Goal: Obtain resource: Obtain resource

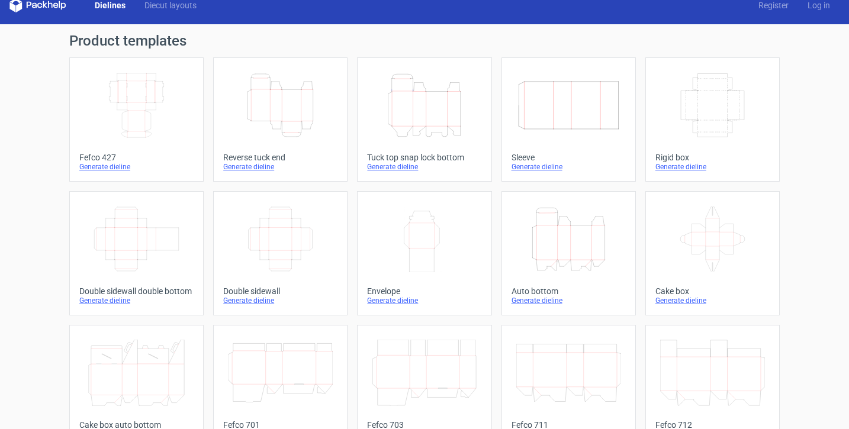
scroll to position [14, 0]
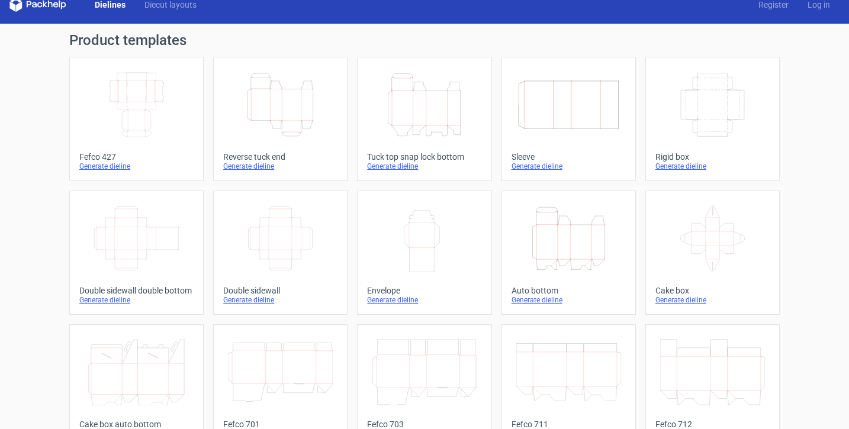
click at [389, 141] on div "Height Depth Width" at bounding box center [424, 105] width 114 height 76
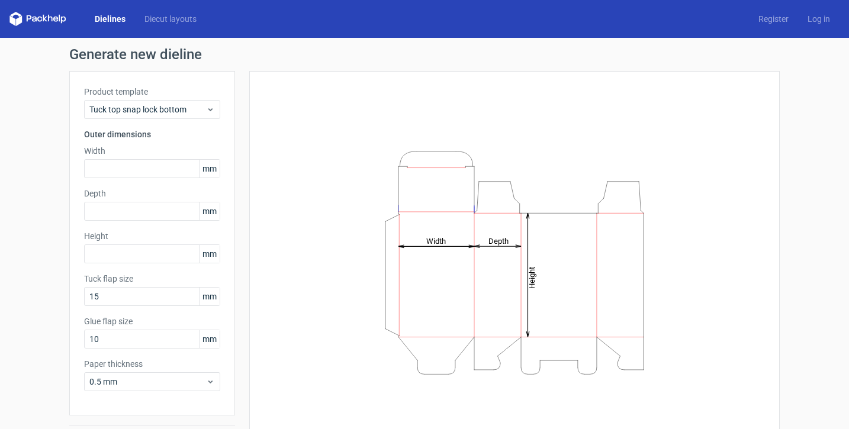
click at [153, 179] on div "Product template Tuck top snap lock bottom Outer dimensions Width mm Depth mm H…" at bounding box center [152, 243] width 166 height 345
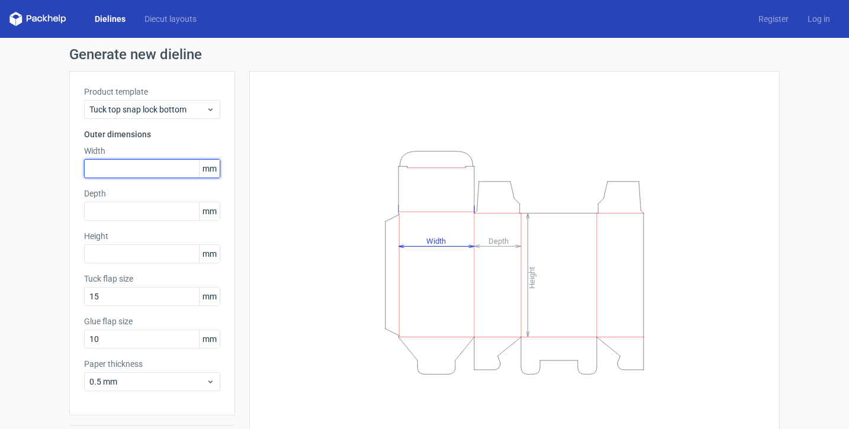
click at [150, 172] on input "text" at bounding box center [152, 168] width 136 height 19
type input "45"
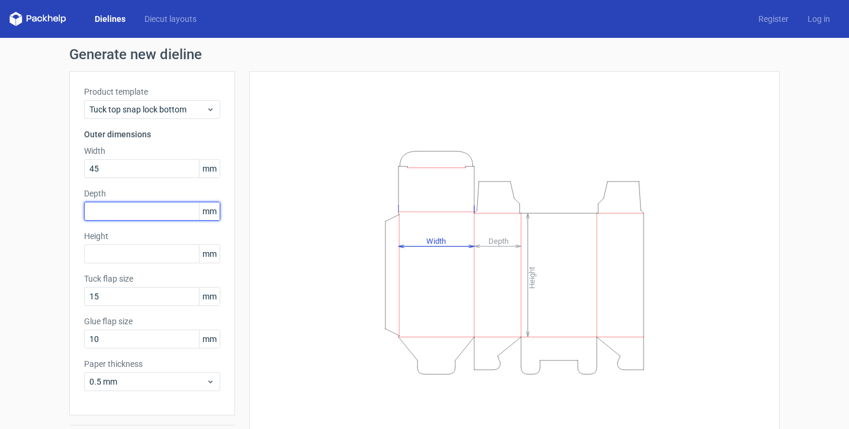
click at [150, 207] on input "text" at bounding box center [152, 211] width 136 height 19
type input "45"
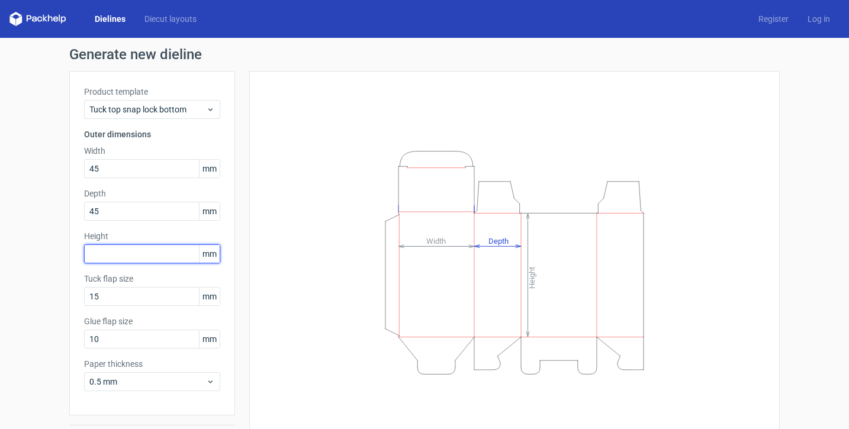
click at [147, 249] on input "text" at bounding box center [152, 253] width 136 height 19
type input "138"
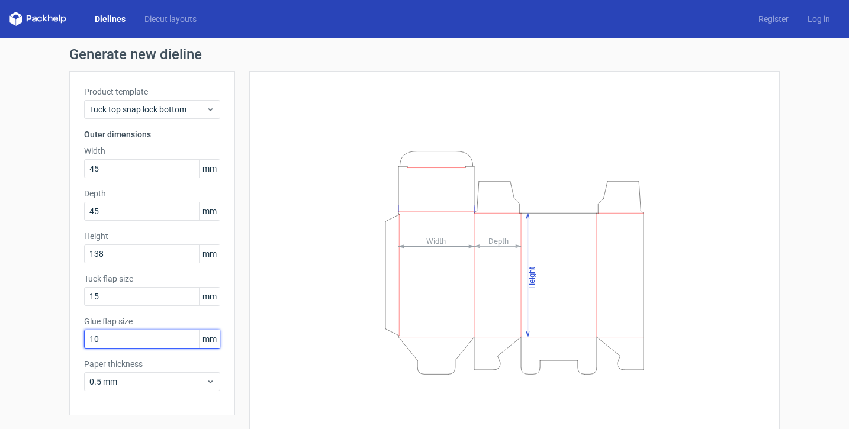
click at [101, 340] on input "10" at bounding box center [152, 339] width 136 height 19
type input "15"
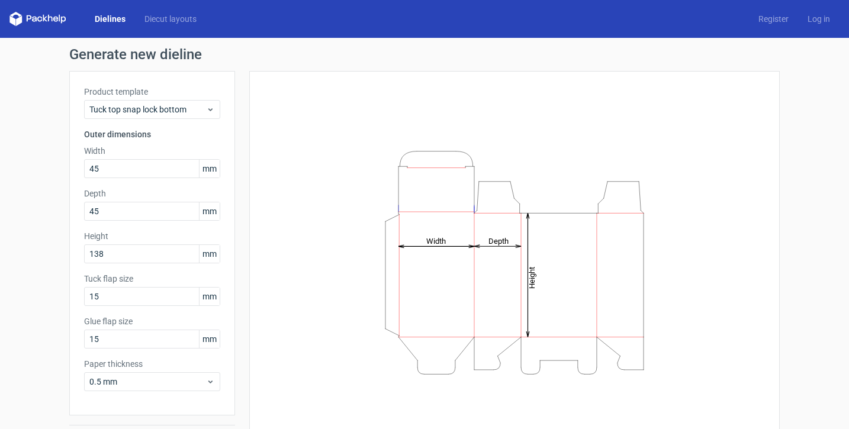
click at [68, 330] on div "Generate new dieline Product template Tuck top snap lock bottom Outer dimension…" at bounding box center [424, 251] width 849 height 426
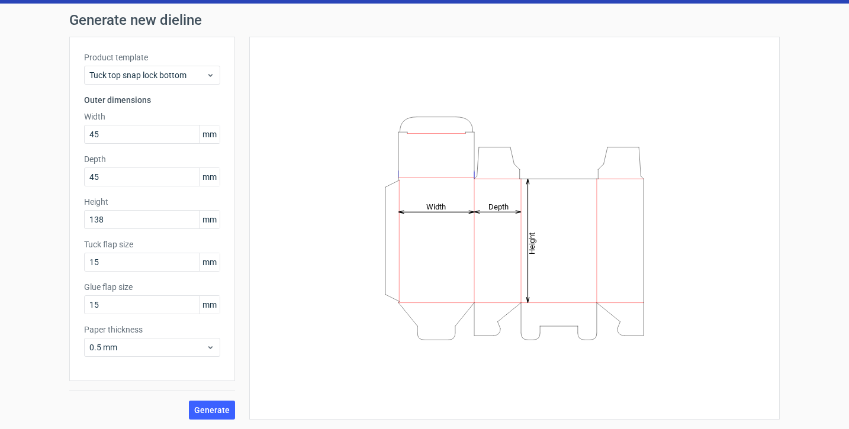
scroll to position [34, 0]
click at [220, 414] on span "Generate" at bounding box center [212, 410] width 36 height 8
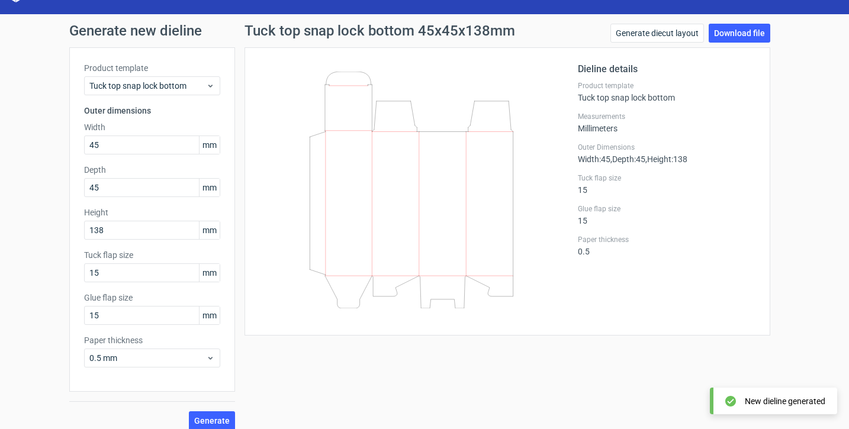
scroll to position [22, 0]
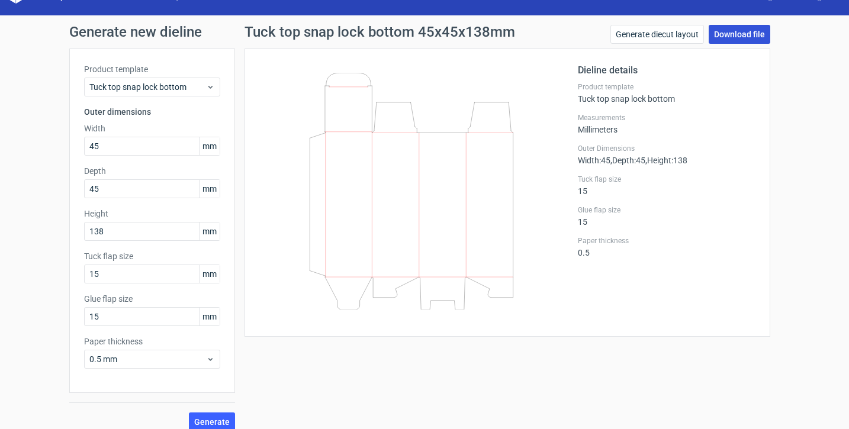
click at [742, 36] on link "Download file" at bounding box center [740, 34] width 62 height 19
